Goal: Task Accomplishment & Management: Use online tool/utility

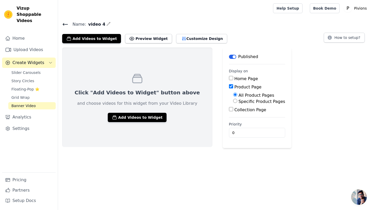
click at [65, 24] on icon at bounding box center [65, 24] width 6 height 6
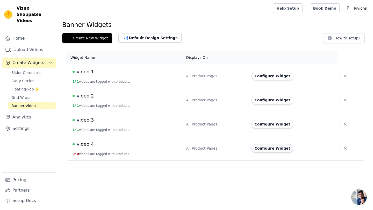
click at [273, 145] on button "Configure Widget" at bounding box center [273, 148] width 42 height 8
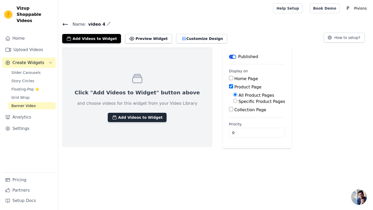
click at [133, 114] on button "Add Videos to Widget" at bounding box center [137, 117] width 59 height 9
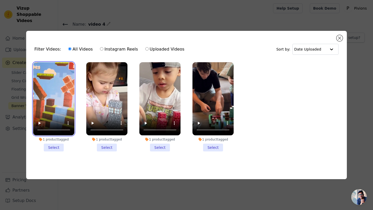
click at [72, 115] on video at bounding box center [53, 98] width 41 height 73
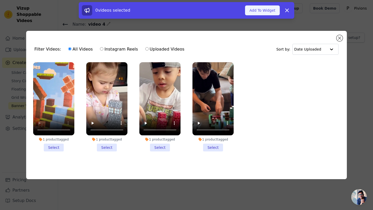
click at [263, 12] on button "Add To Widget" at bounding box center [262, 10] width 35 height 10
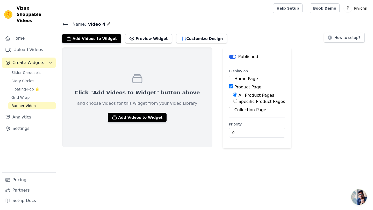
click at [60, 24] on div "Name: video 4 Add Videos to Widget Preview Widget Customize Design How to setup?" at bounding box center [215, 32] width 315 height 23
click at [64, 23] on icon at bounding box center [65, 24] width 5 height 2
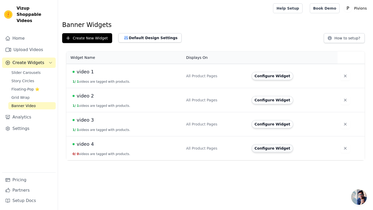
click at [260, 151] on button "Configure Widget" at bounding box center [273, 148] width 42 height 8
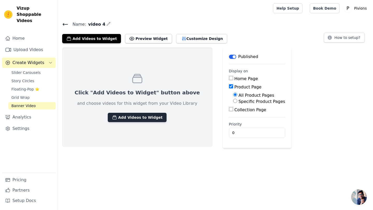
click at [142, 115] on button "Add Videos to Widget" at bounding box center [137, 117] width 59 height 9
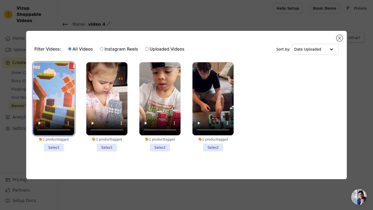
click at [66, 116] on video at bounding box center [53, 98] width 41 height 73
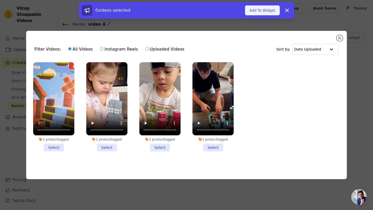
click at [273, 13] on button "Add To Widget" at bounding box center [262, 10] width 35 height 10
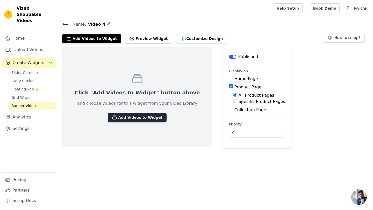
click at [138, 118] on button "Add Videos to Widget" at bounding box center [137, 117] width 59 height 9
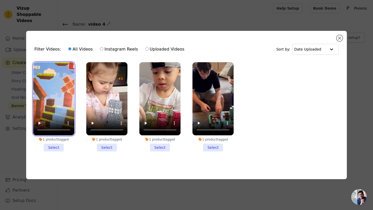
click at [67, 112] on video at bounding box center [53, 98] width 41 height 73
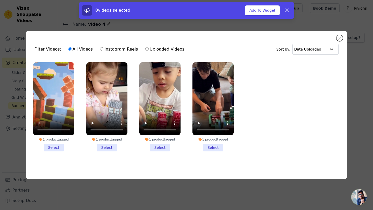
click at [55, 146] on li "1 product tagged Select" at bounding box center [53, 106] width 41 height 89
click at [0, 0] on input "1 product tagged Select" at bounding box center [0, 0] width 0 height 0
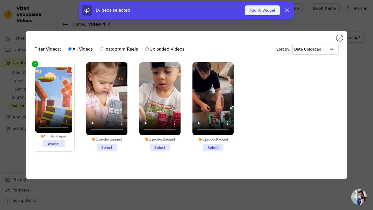
click at [260, 10] on button "Add To Widget" at bounding box center [262, 10] width 35 height 10
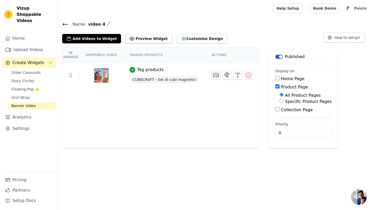
click at [68, 23] on icon at bounding box center [65, 24] width 6 height 6
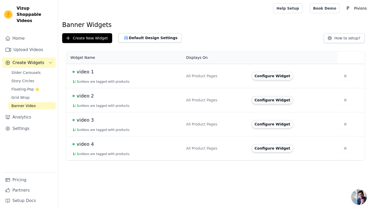
click at [264, 101] on button "Configure Widget" at bounding box center [273, 100] width 42 height 8
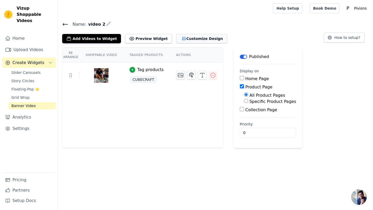
click at [176, 41] on button "Customize Design" at bounding box center [201, 38] width 51 height 9
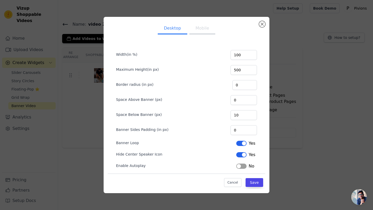
click at [208, 31] on button "Mobile" at bounding box center [202, 28] width 26 height 11
click at [262, 26] on button "Close modal" at bounding box center [262, 24] width 6 height 6
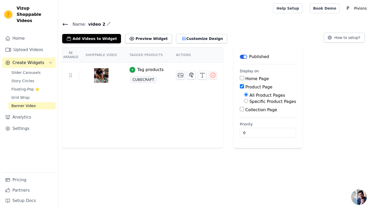
click at [68, 25] on icon at bounding box center [65, 24] width 6 height 6
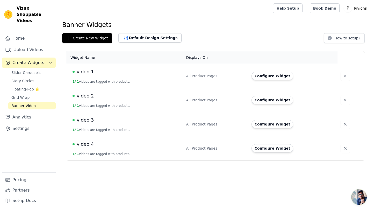
click at [119, 145] on div "video 4" at bounding box center [126, 143] width 107 height 7
click at [274, 148] on button "Configure Widget" at bounding box center [273, 148] width 42 height 8
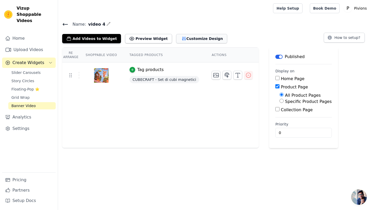
click at [181, 38] on button "Customize Design" at bounding box center [201, 38] width 51 height 9
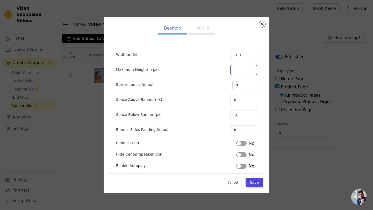
click at [246, 69] on input "Maximum Height(in px)" at bounding box center [244, 70] width 26 height 10
type input "500"
click at [243, 140] on div "No" at bounding box center [245, 143] width 18 height 6
click at [243, 143] on button "Label" at bounding box center [241, 143] width 10 height 5
click at [243, 155] on button "Label" at bounding box center [241, 154] width 10 height 5
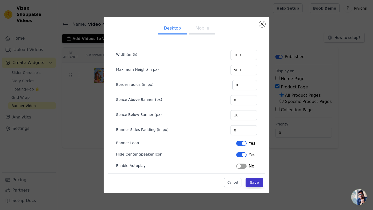
click at [253, 180] on button "Save" at bounding box center [255, 182] width 18 height 9
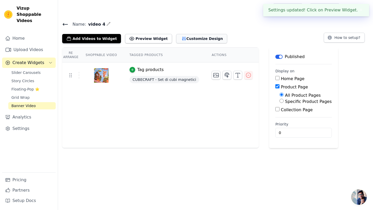
click at [193, 34] on button "Customize Design" at bounding box center [201, 38] width 51 height 9
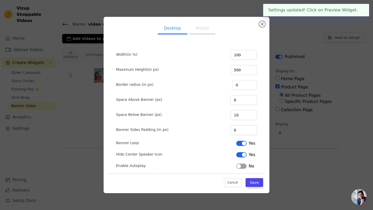
click at [201, 29] on button "Mobile" at bounding box center [202, 28] width 26 height 11
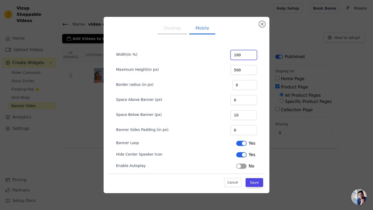
click at [245, 55] on input "100" at bounding box center [244, 55] width 26 height 10
type input "130"
click at [242, 70] on input "500" at bounding box center [244, 70] width 26 height 10
type input "600"
click at [251, 182] on button "Save" at bounding box center [255, 182] width 18 height 9
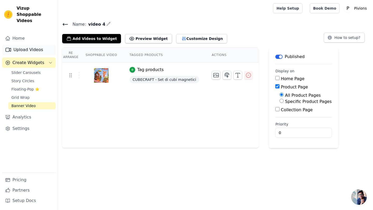
click at [28, 45] on link "Upload Videos" at bounding box center [29, 50] width 54 height 10
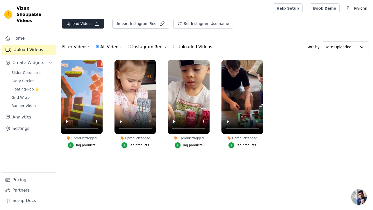
click at [90, 25] on button "Upload Videos" at bounding box center [83, 24] width 42 height 10
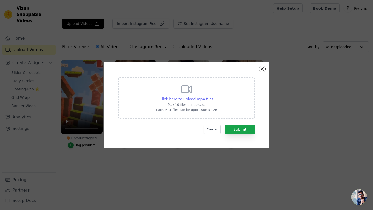
click at [198, 96] on div "Click here to upload mp4 files" at bounding box center [187, 98] width 54 height 5
click at [213, 96] on input "Click here to upload mp4 files Max 10 files per upload. Each MP4 files can be u…" at bounding box center [213, 96] width 0 height 0
type input "C:\fakepath\FILE [DATE] 13:53:24.mp4"
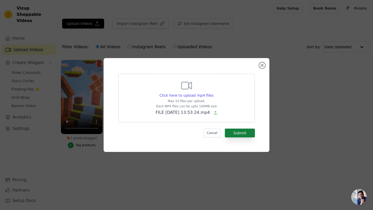
click at [246, 133] on button "Submit" at bounding box center [240, 132] width 30 height 9
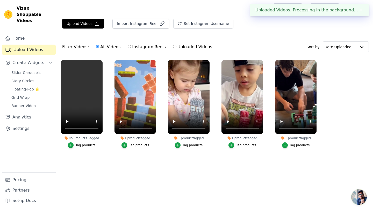
click at [80, 144] on div "Tag products" at bounding box center [86, 145] width 20 height 4
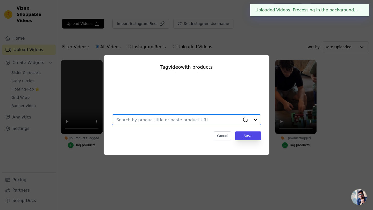
click at [161, 120] on input "No Products Tagged Tag video with products Option undefined, selected. Select i…" at bounding box center [178, 119] width 124 height 5
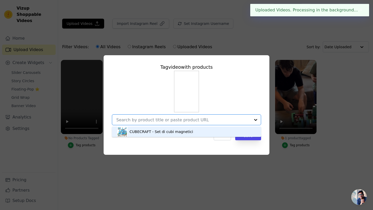
click at [158, 130] on div "CUBECRAFT - Set di cubi magnetici" at bounding box center [161, 131] width 63 height 5
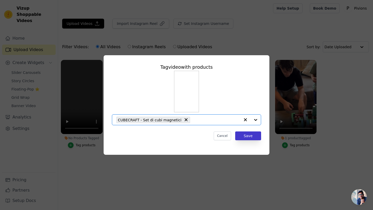
click at [246, 133] on button "Save" at bounding box center [248, 135] width 26 height 9
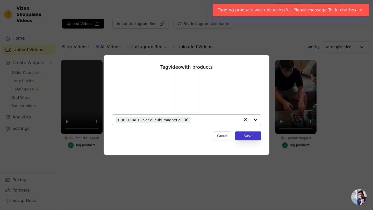
click at [242, 137] on button "Save" at bounding box center [248, 135] width 26 height 9
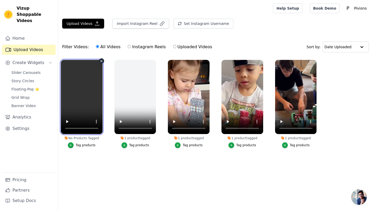
click at [82, 89] on video at bounding box center [82, 97] width 42 height 74
click at [83, 145] on div "Tag products" at bounding box center [86, 145] width 20 height 4
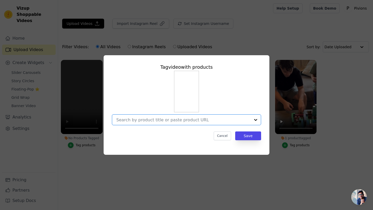
click at [217, 121] on input "No Products Tagged Tag video with products Option undefined, selected. Select i…" at bounding box center [183, 119] width 134 height 5
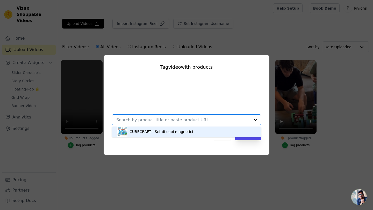
click at [170, 129] on div "CUBECRAFT - Set di cubi magnetici" at bounding box center [186, 131] width 139 height 10
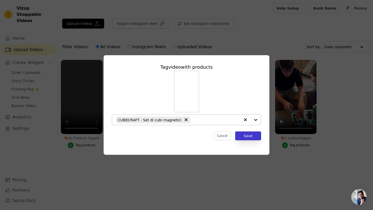
click at [250, 136] on button "Save" at bounding box center [248, 135] width 26 height 9
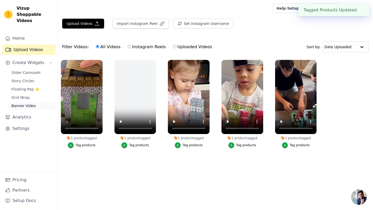
click at [22, 102] on link "Banner Video" at bounding box center [31, 105] width 47 height 7
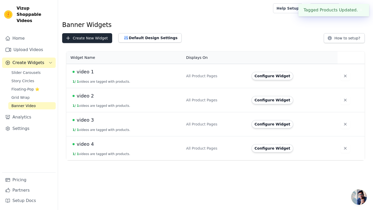
click at [91, 40] on button "Create New Widget" at bounding box center [87, 38] width 50 height 10
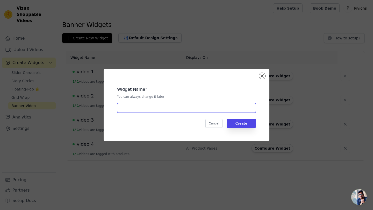
click at [169, 109] on input "text" at bounding box center [186, 108] width 139 height 10
type input "video 5"
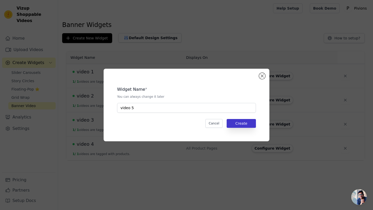
click at [243, 125] on button "Create" at bounding box center [241, 123] width 29 height 9
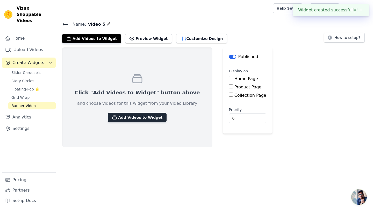
click at [126, 116] on button "Add Videos to Widget" at bounding box center [137, 117] width 59 height 9
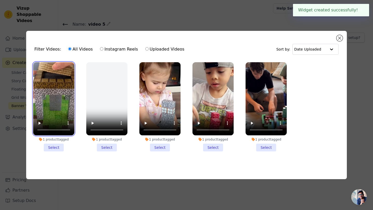
click at [67, 103] on video at bounding box center [53, 98] width 41 height 73
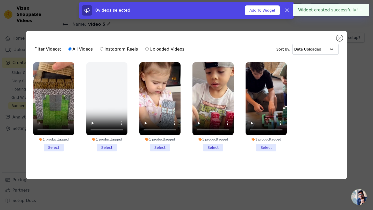
click at [55, 146] on li "1 product tagged Select" at bounding box center [53, 106] width 41 height 89
click at [0, 0] on input "1 product tagged Select" at bounding box center [0, 0] width 0 height 0
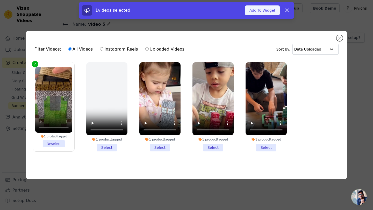
click at [258, 10] on button "Add To Widget" at bounding box center [262, 10] width 35 height 10
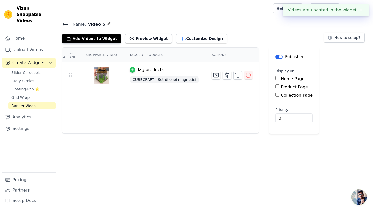
click at [130, 68] on div "button" at bounding box center [133, 70] width 6 height 6
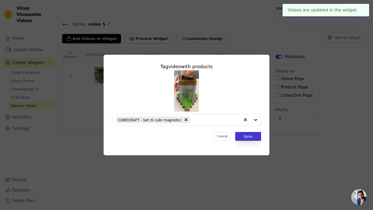
click at [254, 134] on button "Save" at bounding box center [248, 136] width 26 height 9
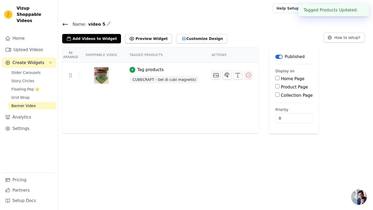
click at [275, 77] on input "Home Page" at bounding box center [277, 78] width 4 height 4
checkbox input "true"
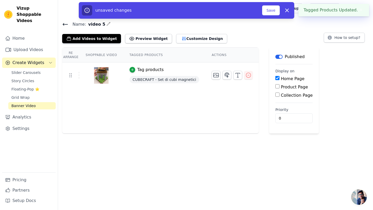
click at [275, 87] on input "Product Page" at bounding box center [277, 86] width 4 height 4
checkbox input "true"
click at [275, 77] on input "Home Page" at bounding box center [277, 78] width 4 height 4
checkbox input "false"
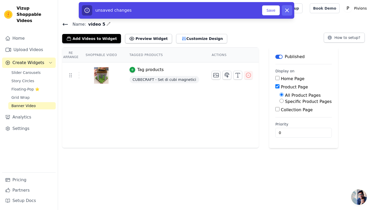
click at [288, 12] on icon "button" at bounding box center [287, 10] width 6 height 6
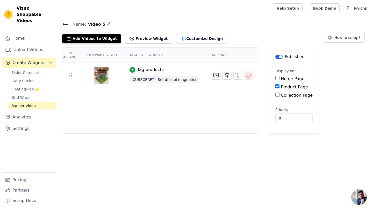
click at [275, 88] on input "Product Page" at bounding box center [277, 86] width 4 height 4
checkbox input "true"
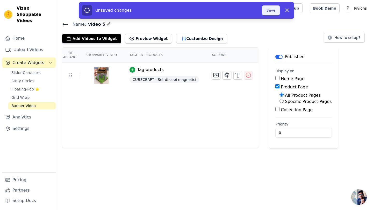
click at [272, 12] on button "Save" at bounding box center [271, 10] width 18 height 10
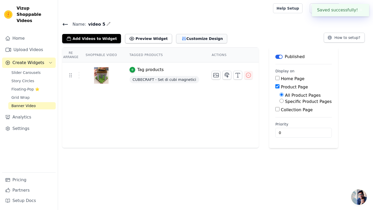
click at [185, 38] on button "Customize Design" at bounding box center [201, 38] width 51 height 9
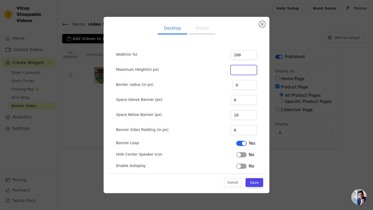
click at [247, 71] on input "Maximum Height(in px)" at bounding box center [244, 70] width 26 height 10
type input "500"
click at [243, 154] on button "Label" at bounding box center [241, 154] width 10 height 5
click at [256, 182] on button "Save" at bounding box center [255, 182] width 18 height 9
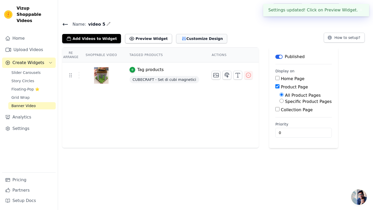
click at [183, 40] on button "Customize Design" at bounding box center [201, 38] width 51 height 9
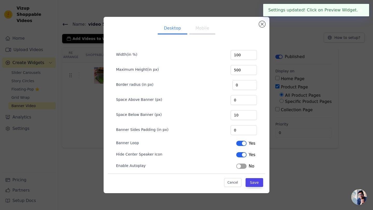
click at [206, 33] on button "Mobile" at bounding box center [202, 28] width 26 height 11
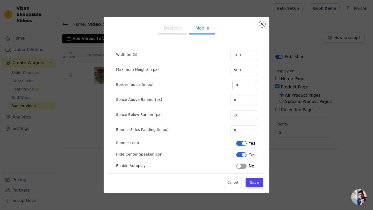
click at [178, 28] on button "Desktop" at bounding box center [173, 28] width 30 height 11
click at [243, 69] on input "500" at bounding box center [244, 70] width 26 height 10
type input "600"
click at [204, 30] on button "Mobile" at bounding box center [202, 28] width 26 height 11
click at [244, 69] on input "500" at bounding box center [244, 70] width 26 height 10
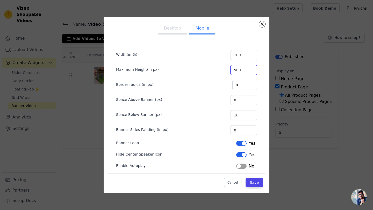
click at [242, 71] on input "500" at bounding box center [244, 70] width 26 height 10
type input "600"
click at [255, 183] on button "Save" at bounding box center [255, 182] width 18 height 9
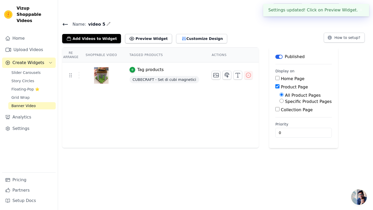
click at [67, 20] on main "Name: video 5 Add Videos to Widget Preview Widget Customize Design How to setup…" at bounding box center [215, 82] width 315 height 131
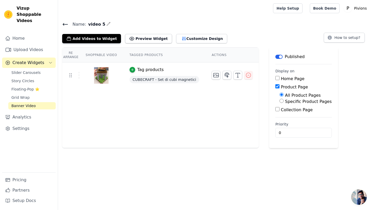
click at [66, 24] on icon at bounding box center [65, 24] width 5 height 2
